Goal: Task Accomplishment & Management: Manage account settings

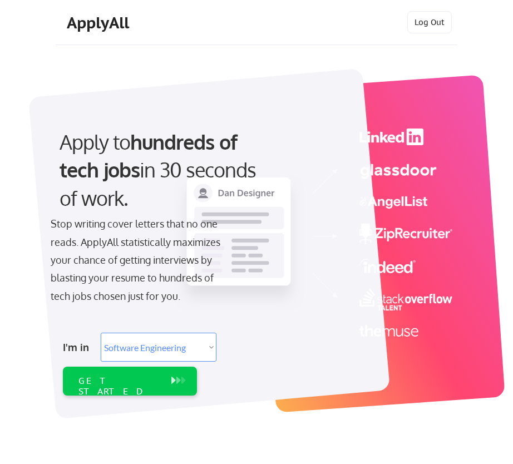
select select ""engineering""
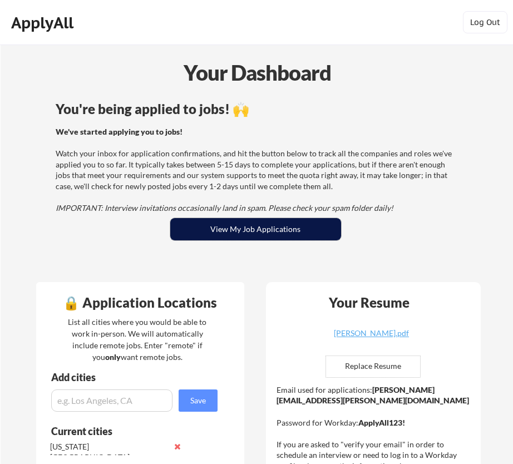
click at [301, 224] on button "View My Job Applications" at bounding box center [255, 229] width 171 height 22
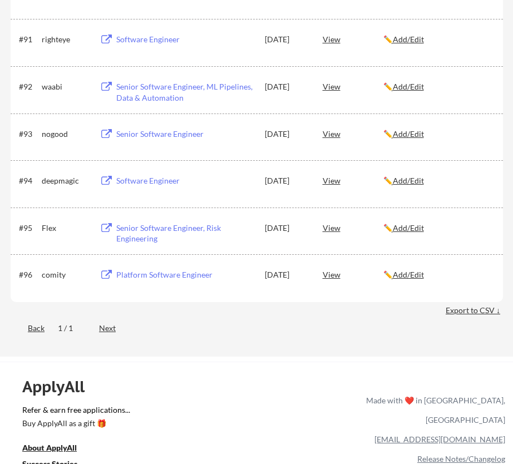
scroll to position [4340, 0]
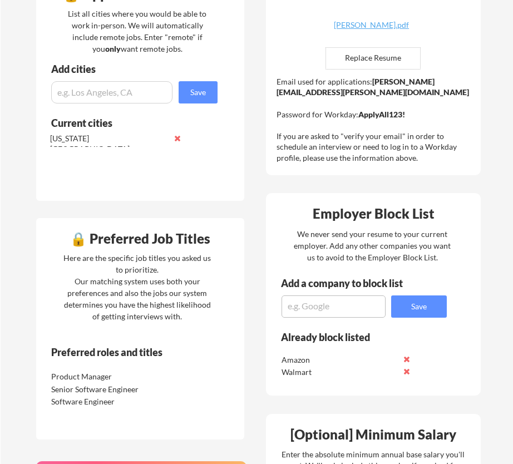
scroll to position [279, 0]
